Goal: Transaction & Acquisition: Purchase product/service

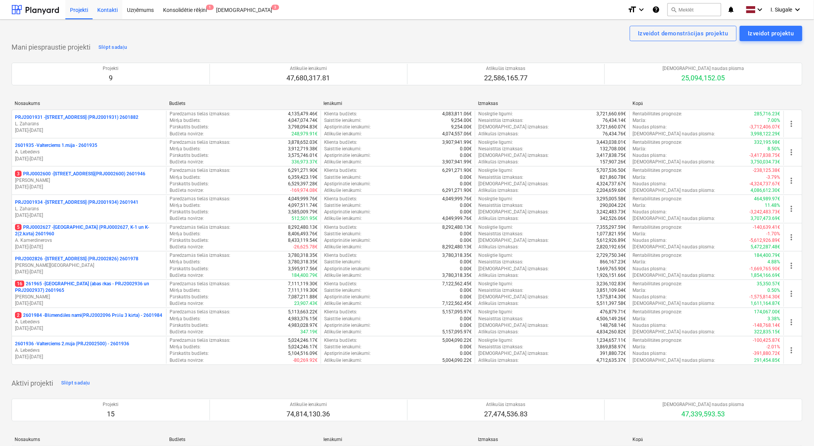
click at [107, 12] on div "Kontakti" at bounding box center [108, 10] width 30 height 20
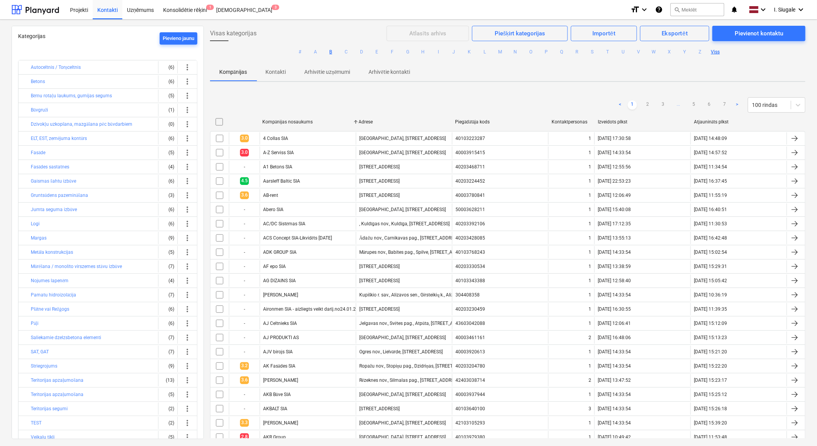
click at [329, 51] on button "B" at bounding box center [330, 51] width 9 height 9
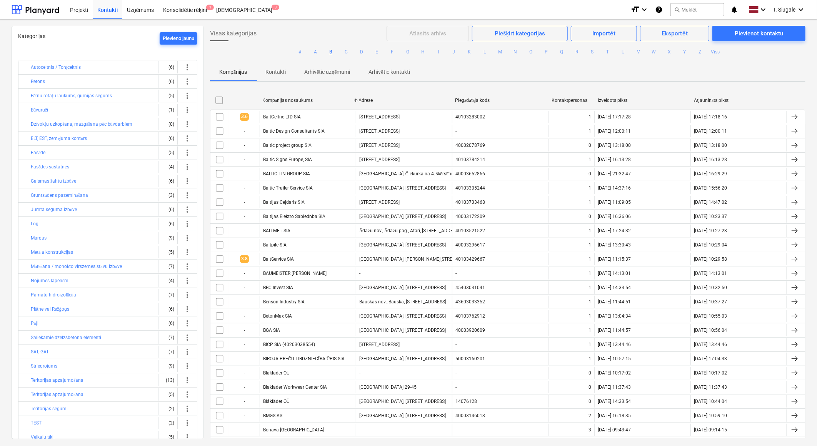
click at [526, 72] on div "Kompānijas Kontakti Arhivētie uzņēmumi Arhivētie kontakti" at bounding box center [508, 72] width 596 height 18
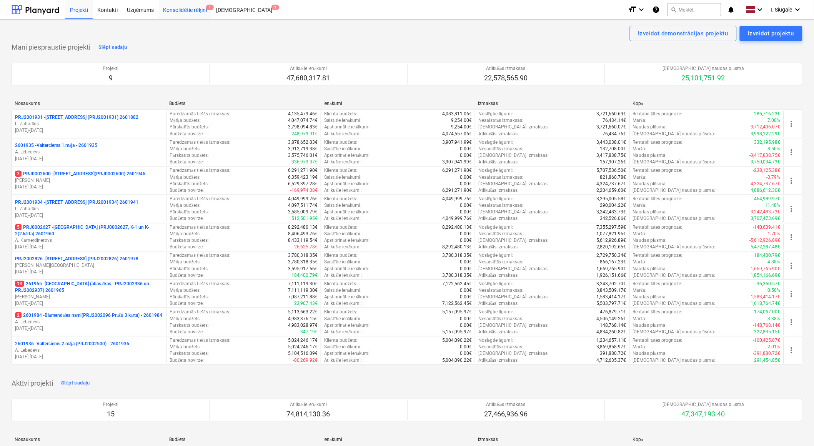
click at [175, 11] on div "Konsolidētie rēķini 1" at bounding box center [185, 10] width 53 height 20
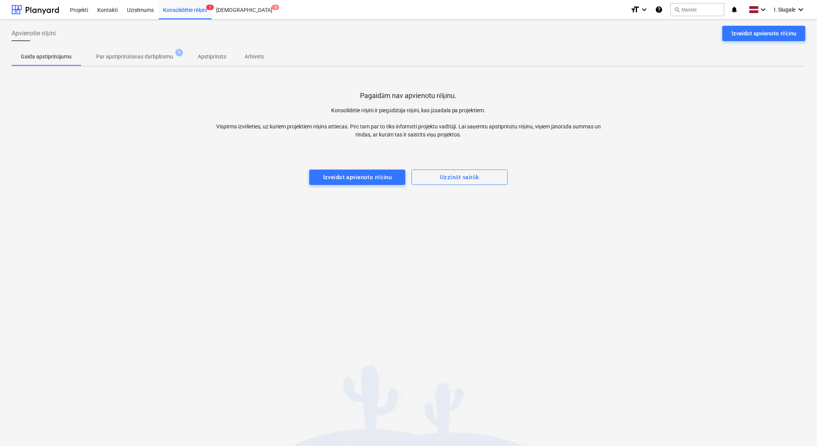
click at [125, 55] on p "Par apstiprināšanas darbplūsmu" at bounding box center [134, 57] width 77 height 8
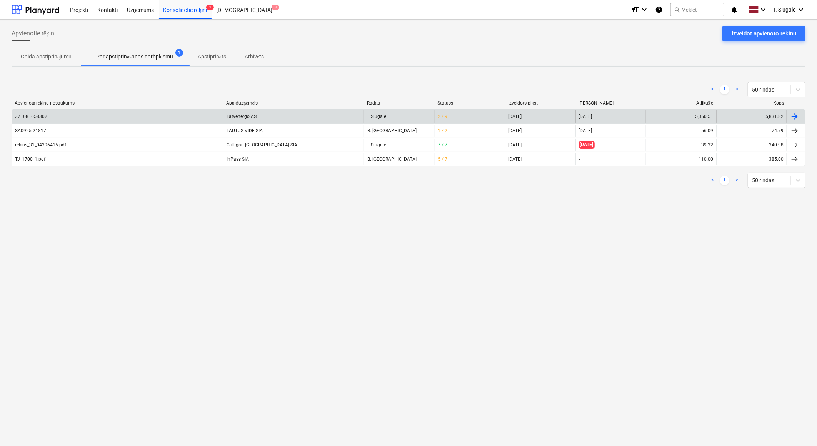
click at [137, 117] on div "371681658302" at bounding box center [117, 116] width 211 height 12
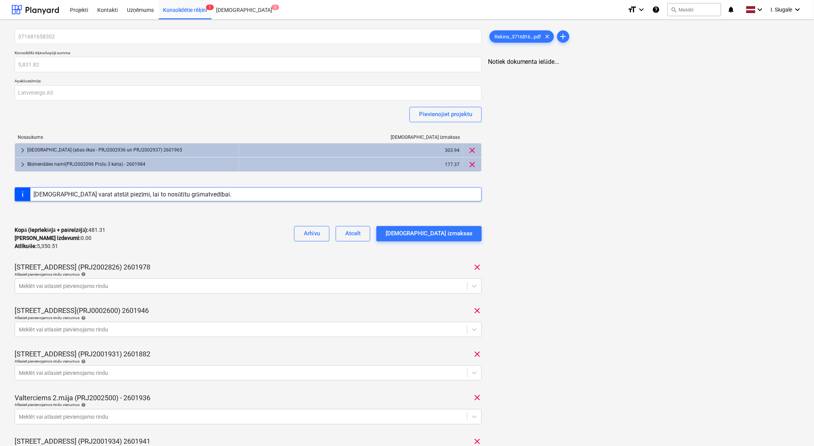
click at [245, 255] on div "Kopā (iepriekšējā + pašreizējā) : 481.31 Kārtējie izdevumi : 0.00 Atlikušie : 5…" at bounding box center [248, 238] width 467 height 37
click at [45, 9] on div at bounding box center [36, 9] width 48 height 19
